Goal: Task Accomplishment & Management: Use online tool/utility

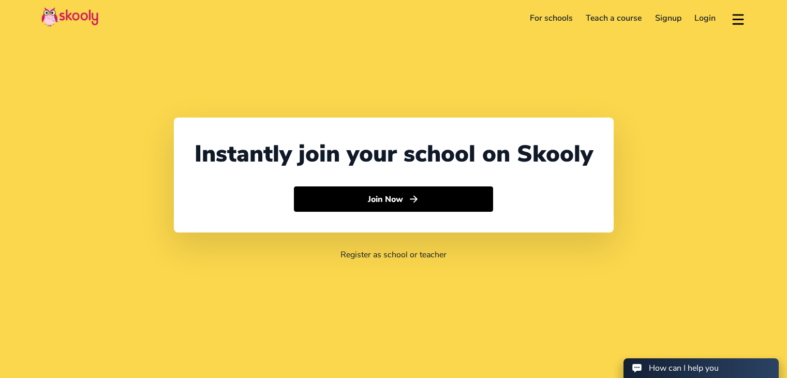
select select "91"
select select "[GEOGRAPHIC_DATA]"
select select "[GEOGRAPHIC_DATA]/[GEOGRAPHIC_DATA]"
select select "91"
select select "[GEOGRAPHIC_DATA]"
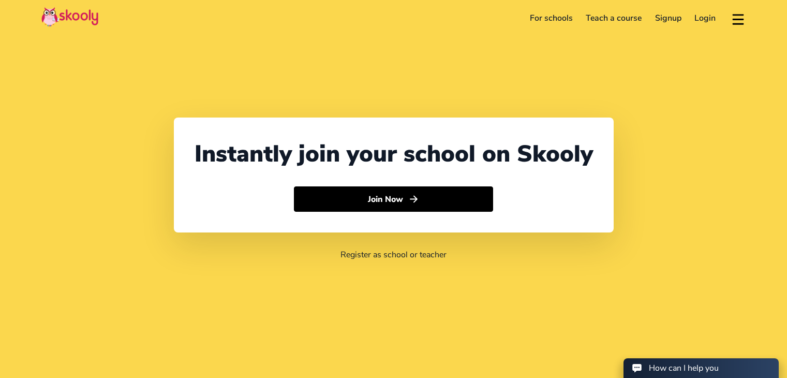
select select "[GEOGRAPHIC_DATA]/[GEOGRAPHIC_DATA]"
